Goal: Task Accomplishment & Management: Use online tool/utility

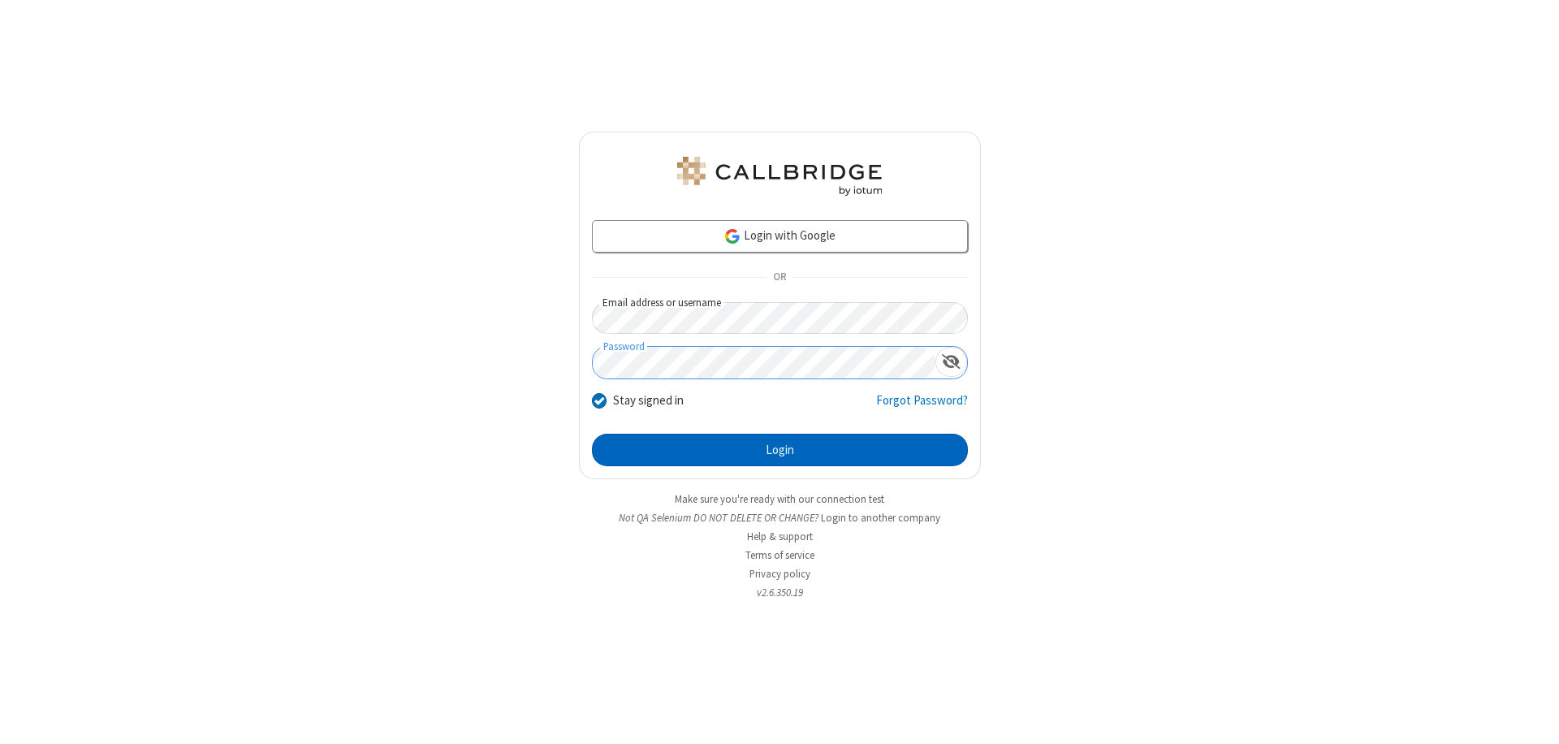
click at [780, 450] on button "Login" at bounding box center [780, 450] width 376 height 32
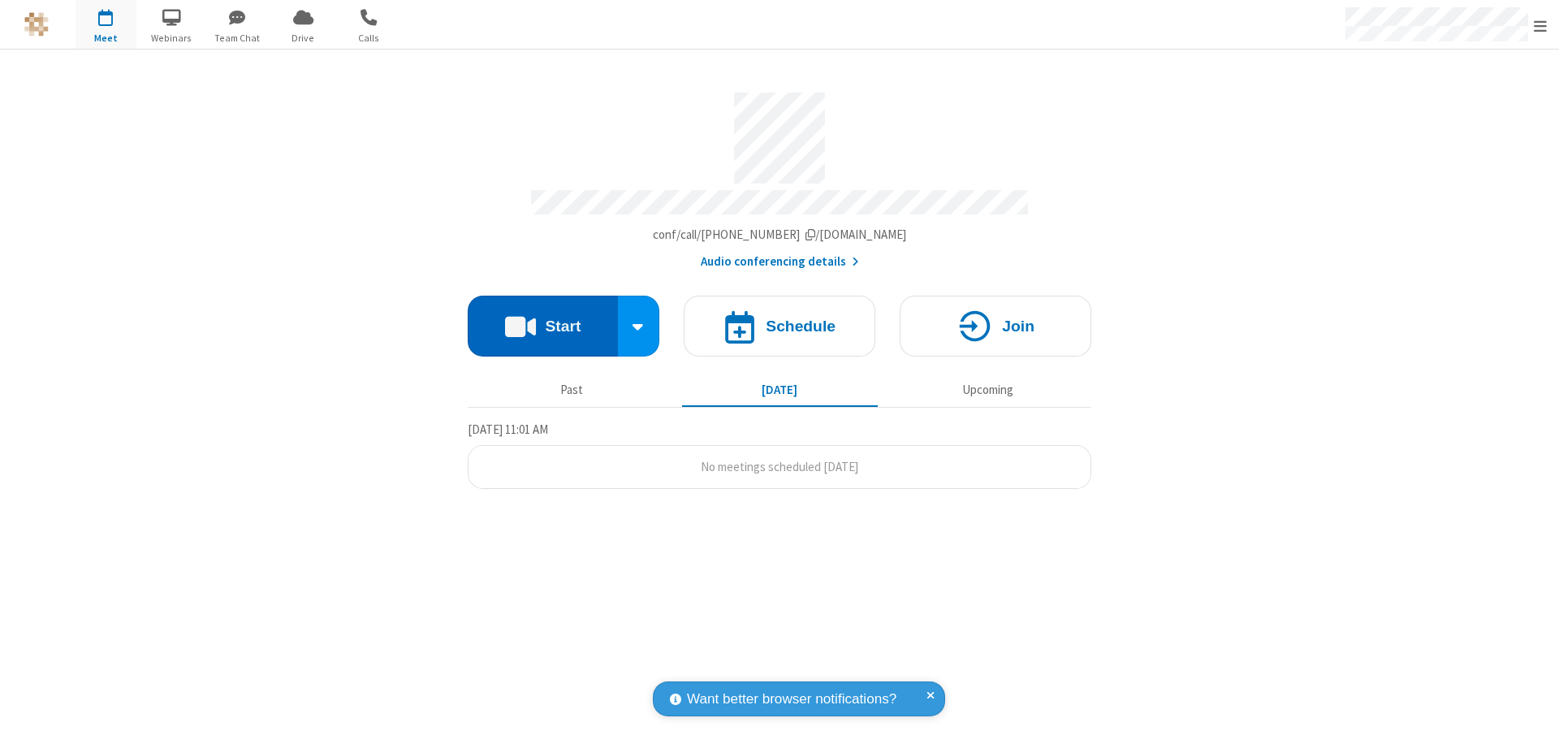
click at [543, 318] on button "Start" at bounding box center [543, 326] width 150 height 61
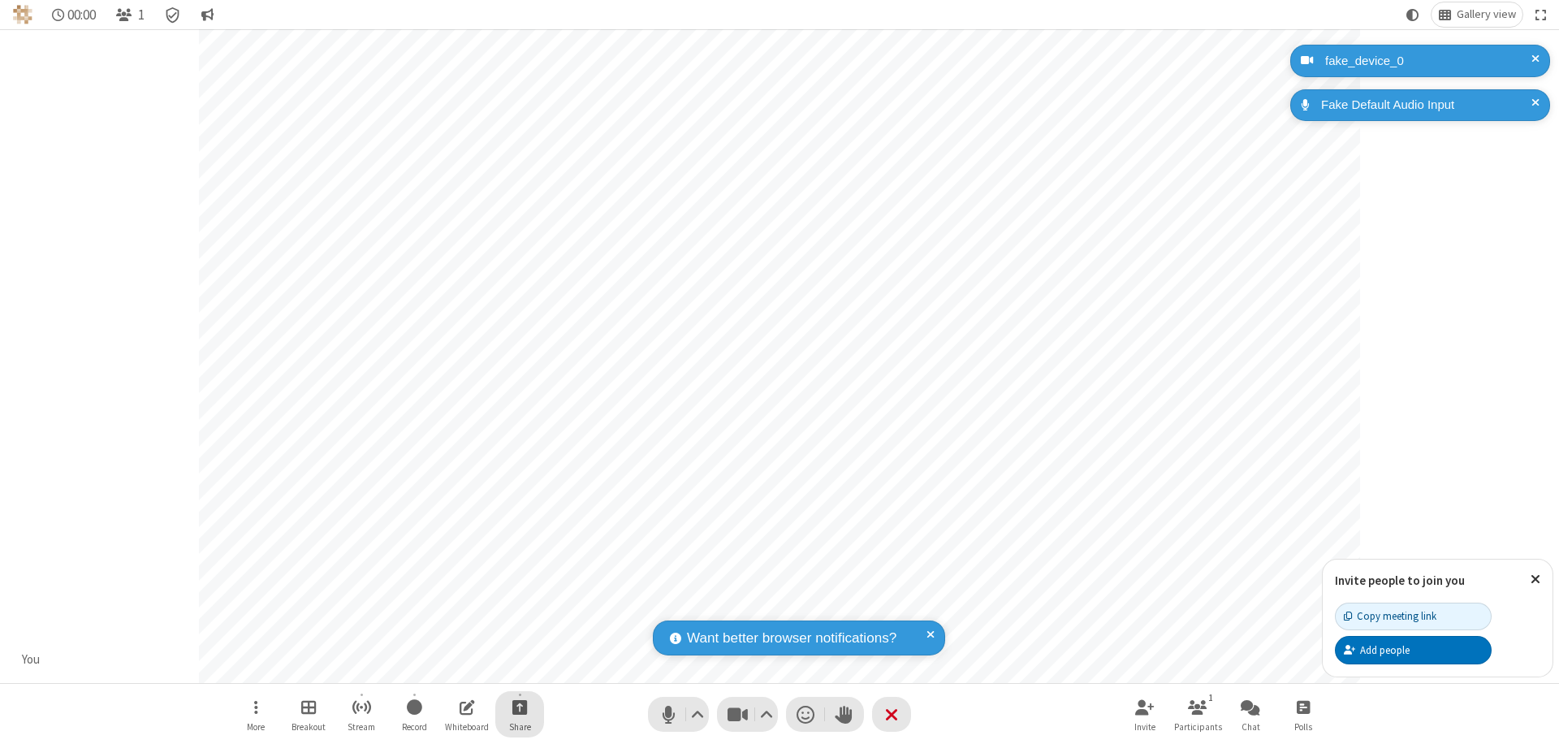
click at [520, 707] on span "Start sharing" at bounding box center [519, 707] width 15 height 20
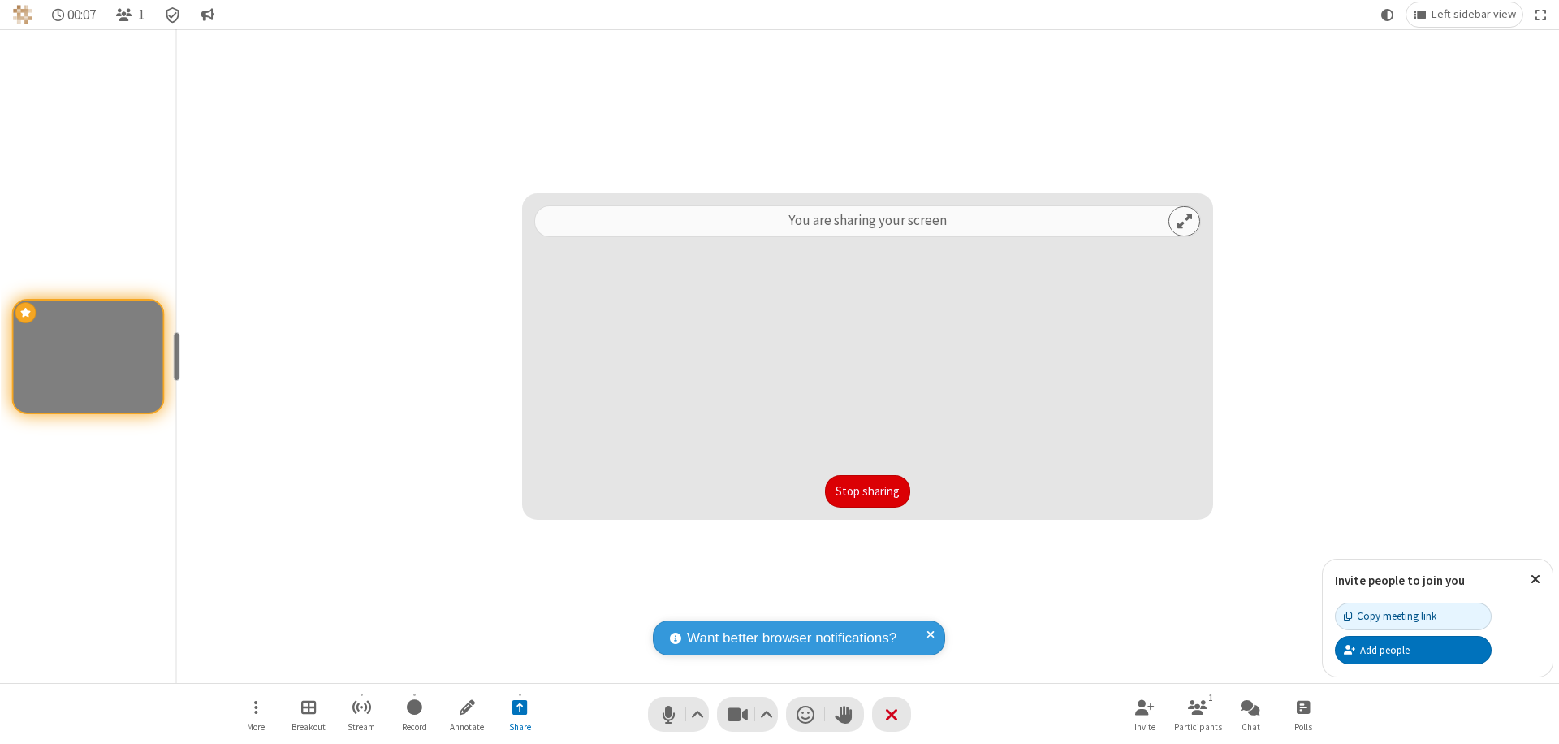
click at [867, 491] on button "Stop sharing" at bounding box center [867, 491] width 85 height 32
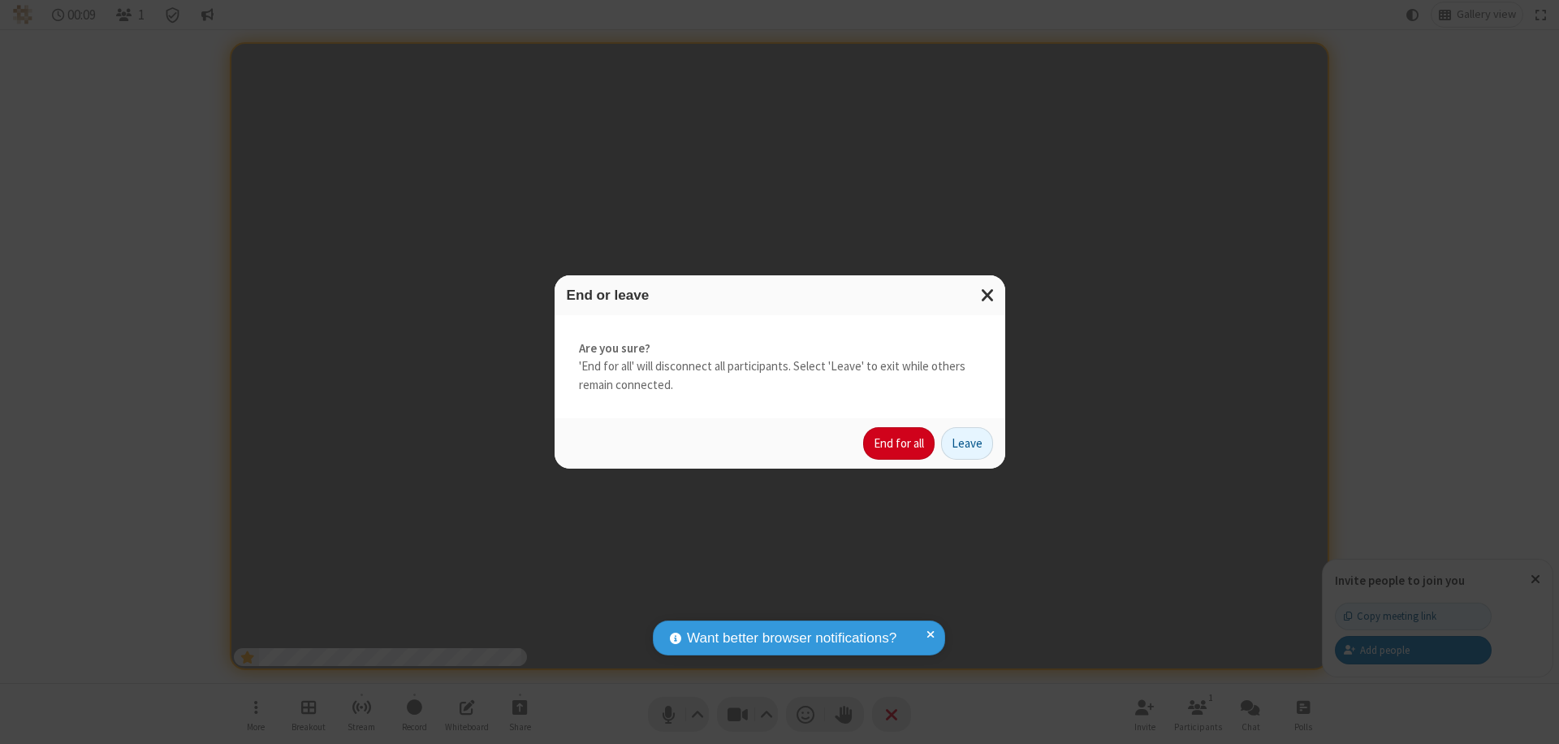
click at [900, 443] on button "End for all" at bounding box center [898, 443] width 71 height 32
